Goal: Information Seeking & Learning: Learn about a topic

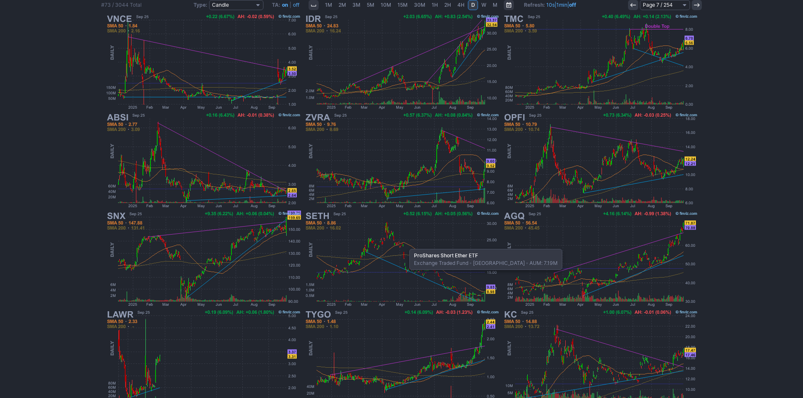
scroll to position [173, 0]
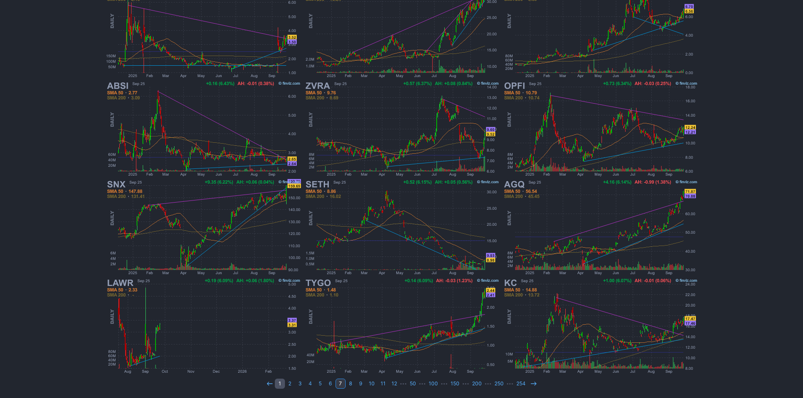
click at [280, 383] on link "1" at bounding box center [280, 384] width 10 height 10
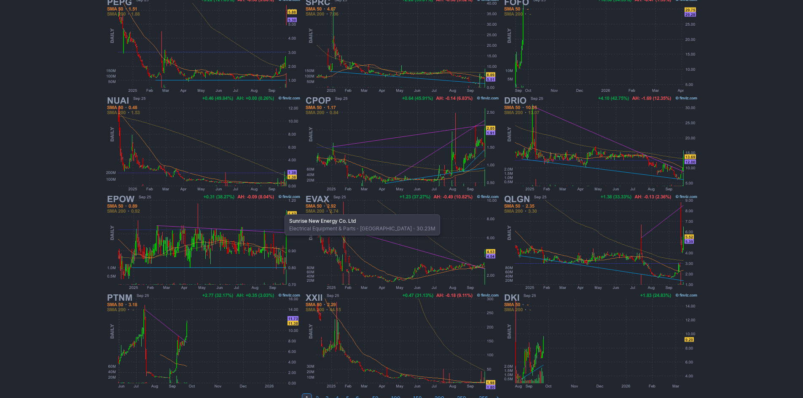
scroll to position [169, 0]
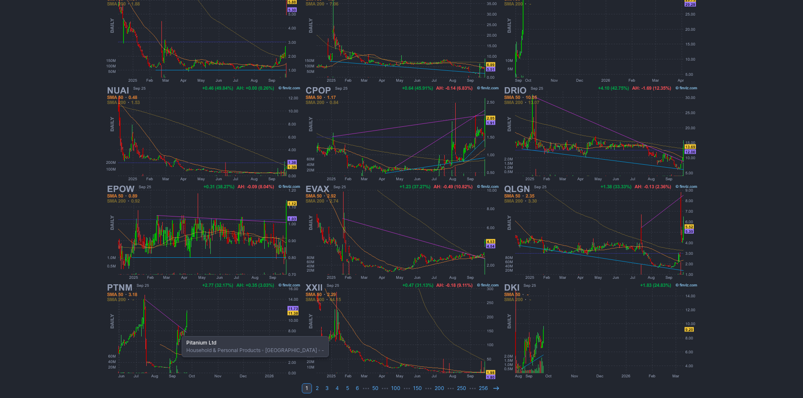
click at [177, 332] on img at bounding box center [203, 331] width 197 height 99
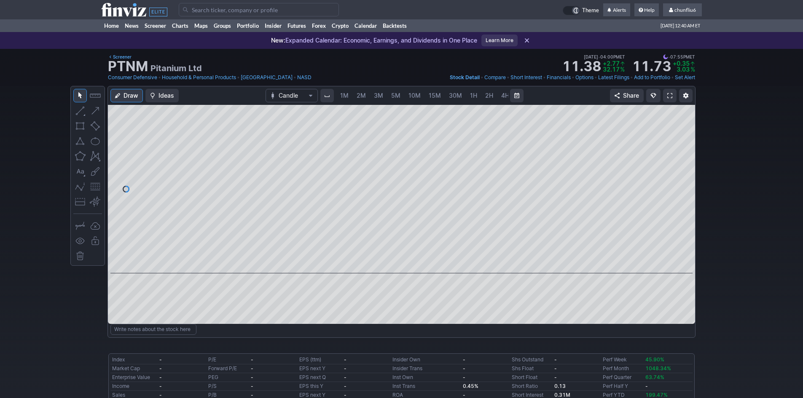
scroll to position [0, 46]
click at [348, 93] on span "5M" at bounding box center [350, 95] width 9 height 7
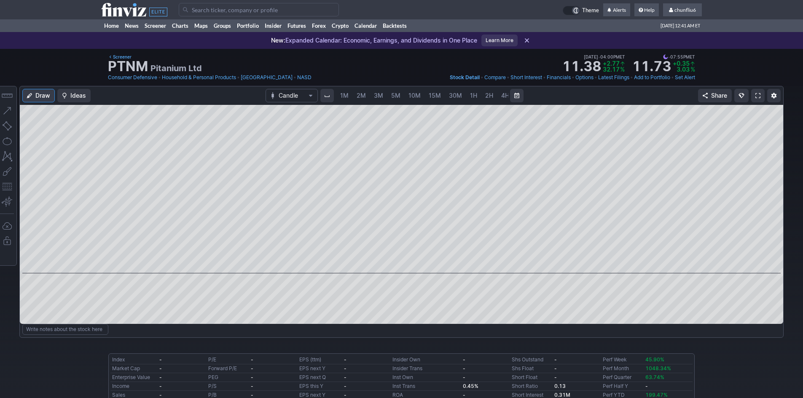
scroll to position [0, 46]
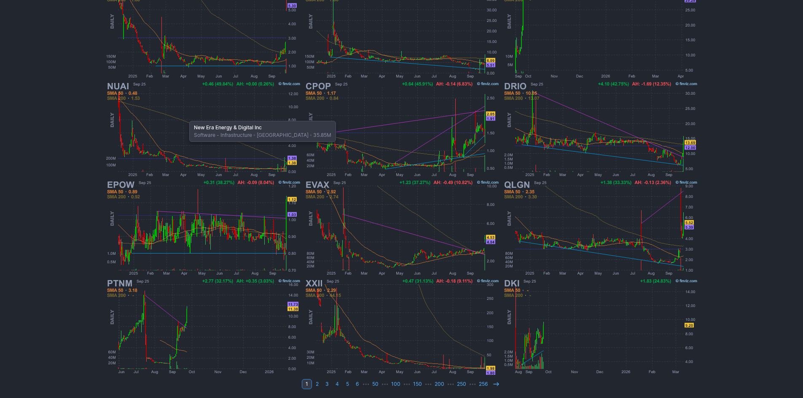
scroll to position [173, 0]
click at [496, 388] on link at bounding box center [496, 384] width 10 height 10
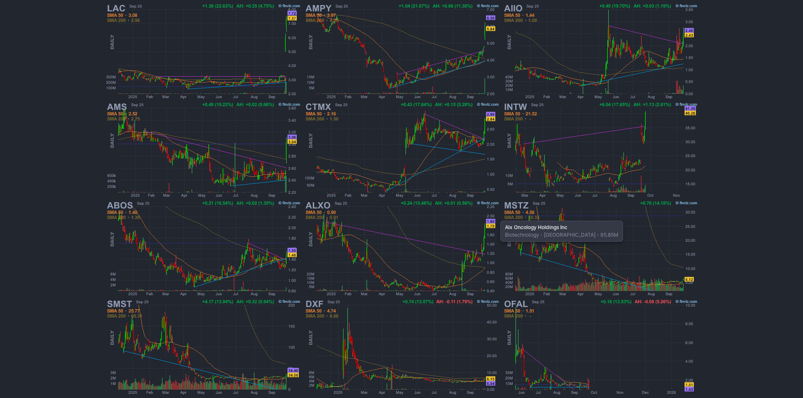
scroll to position [169, 0]
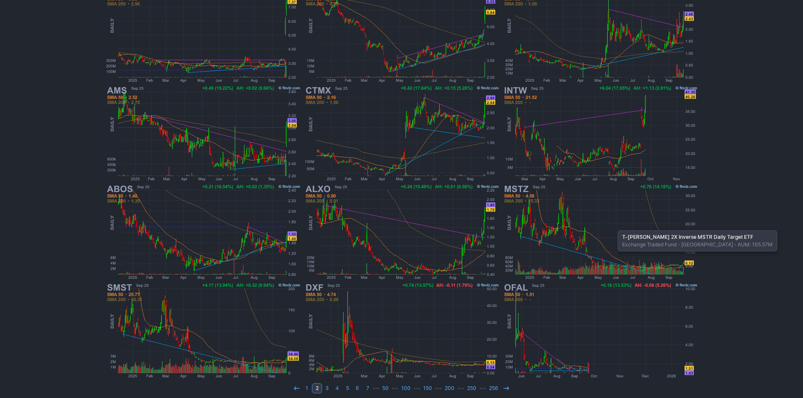
click at [613, 226] on img at bounding box center [599, 232] width 197 height 99
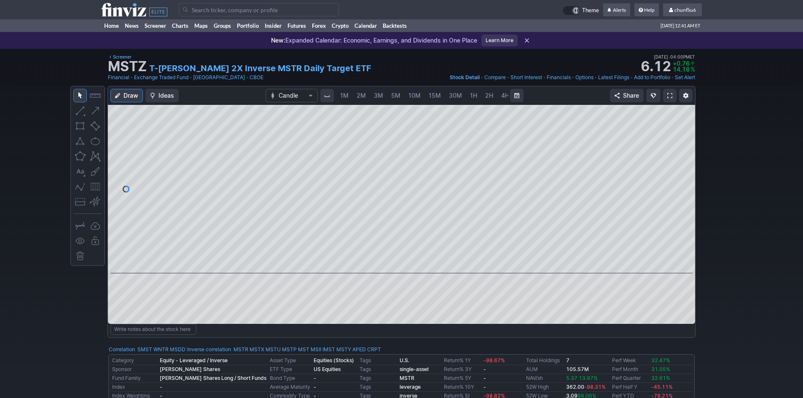
scroll to position [0, 46]
drag, startPoint x: 684, startPoint y: 227, endPoint x: 678, endPoint y: 200, distance: 27.4
click at [681, 198] on div at bounding box center [686, 186] width 18 height 147
drag, startPoint x: 686, startPoint y: 232, endPoint x: 678, endPoint y: 188, distance: 45.0
click at [678, 188] on div at bounding box center [686, 186] width 18 height 147
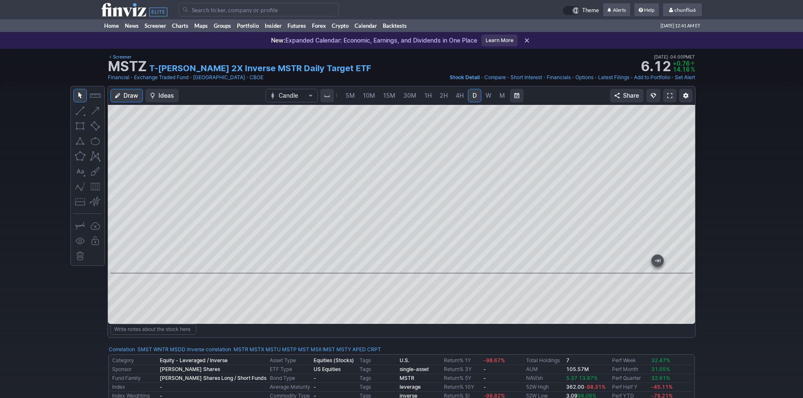
click at [352, 97] on span "5M" at bounding box center [350, 95] width 9 height 7
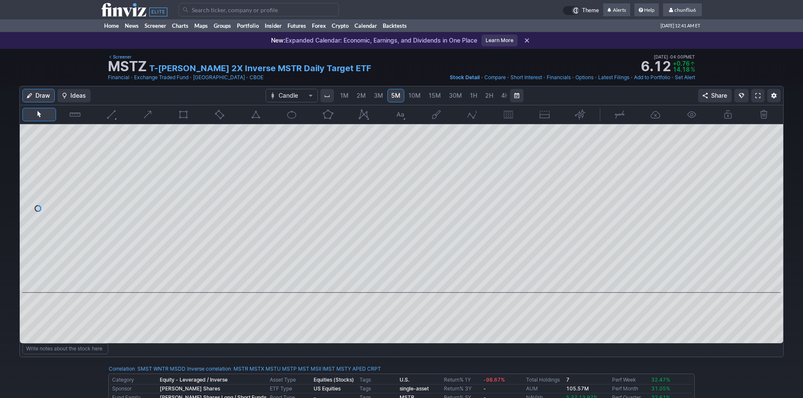
click at [344, 98] on span "1M" at bounding box center [344, 95] width 8 height 7
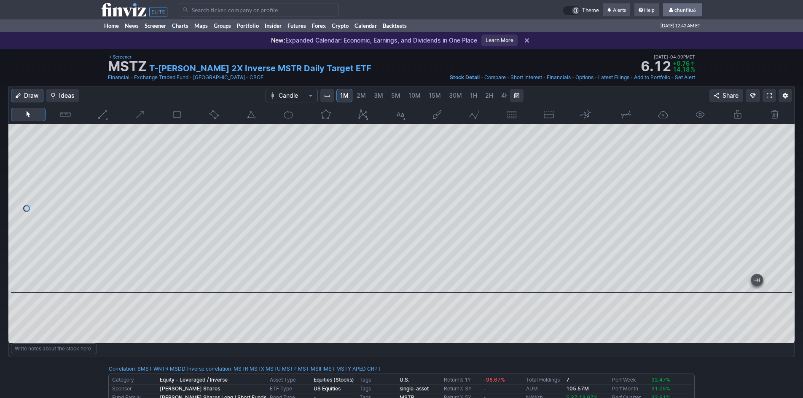
click at [686, 11] on span "chunfliu6" at bounding box center [684, 10] width 21 height 6
click at [667, 57] on link "Sign Out" at bounding box center [677, 62] width 47 height 13
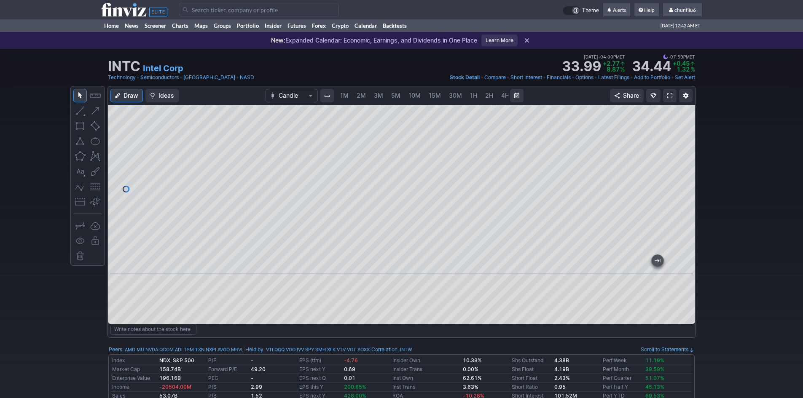
scroll to position [0, 46]
click at [679, 11] on span "chunfliu6" at bounding box center [684, 10] width 21 height 6
click at [668, 60] on link "Sign Out" at bounding box center [677, 62] width 47 height 13
